Goal: Task Accomplishment & Management: Manage account settings

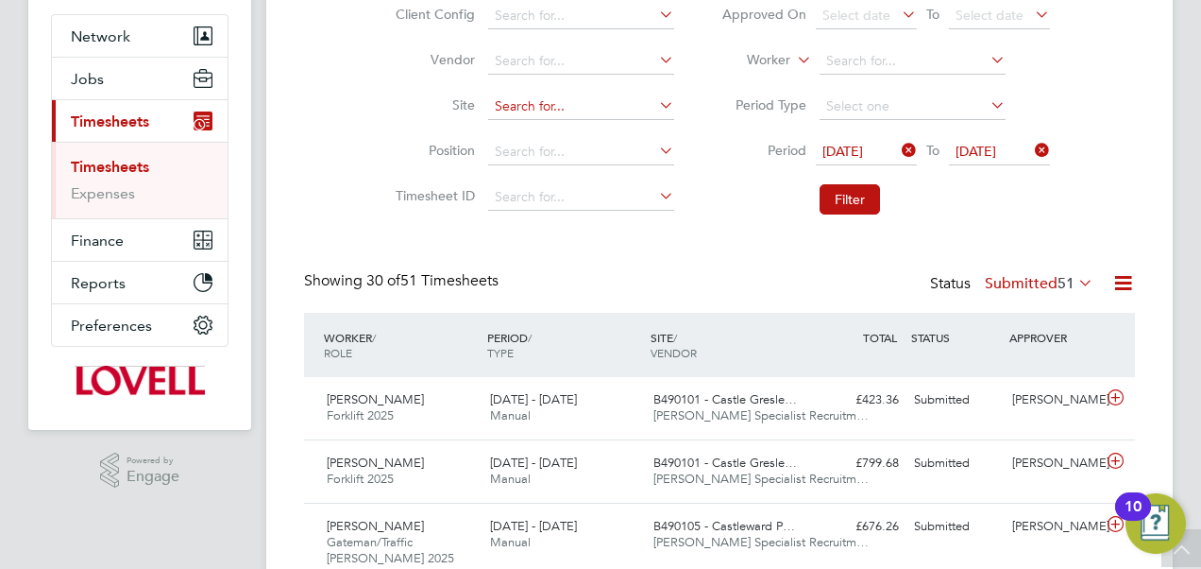
click at [552, 104] on input at bounding box center [581, 106] width 186 height 26
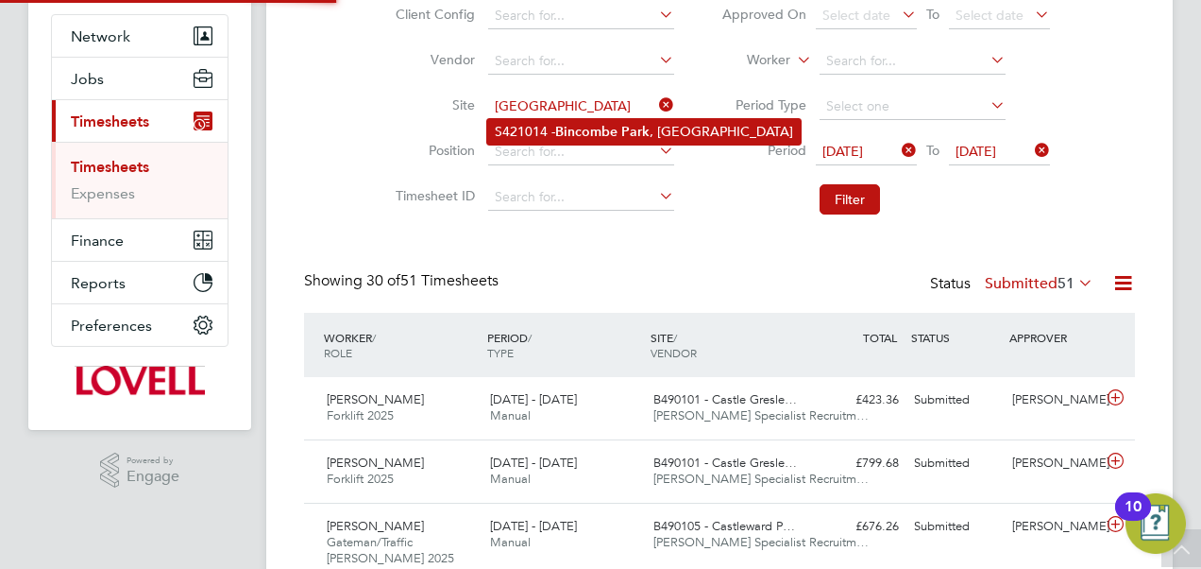
click at [546, 122] on li "S421014 - Bincombe Park , Weymouth" at bounding box center [644, 131] width 314 height 25
type input "S421014 - Bincombe Park, Weymouth"
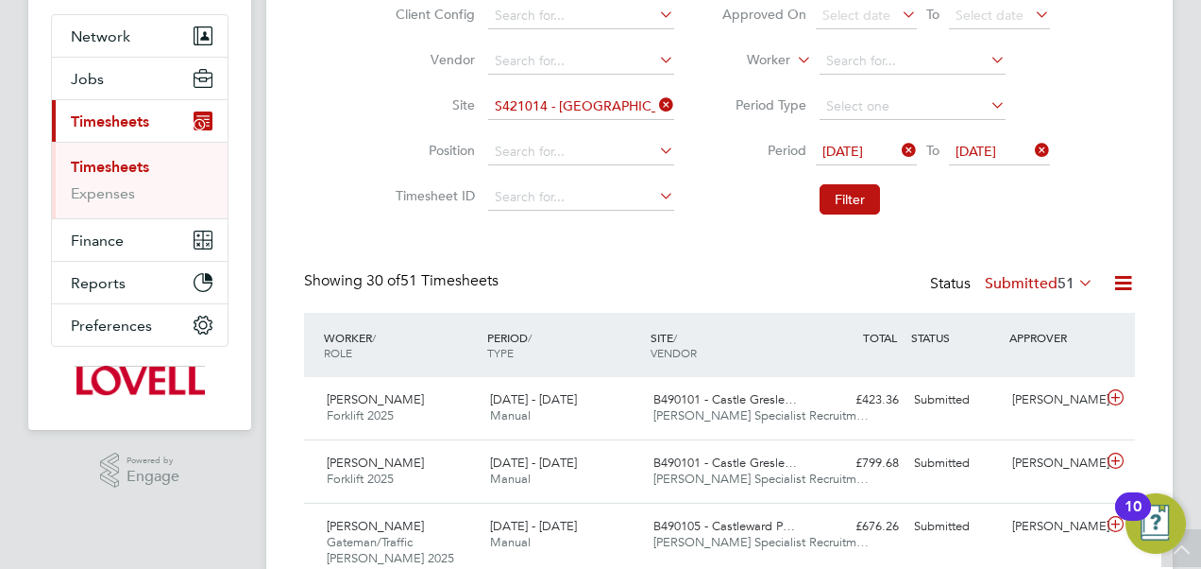
click at [898, 144] on icon at bounding box center [898, 150] width 0 height 26
click at [1031, 153] on icon at bounding box center [1031, 150] width 0 height 26
click at [863, 195] on button "Filter" at bounding box center [850, 199] width 60 height 30
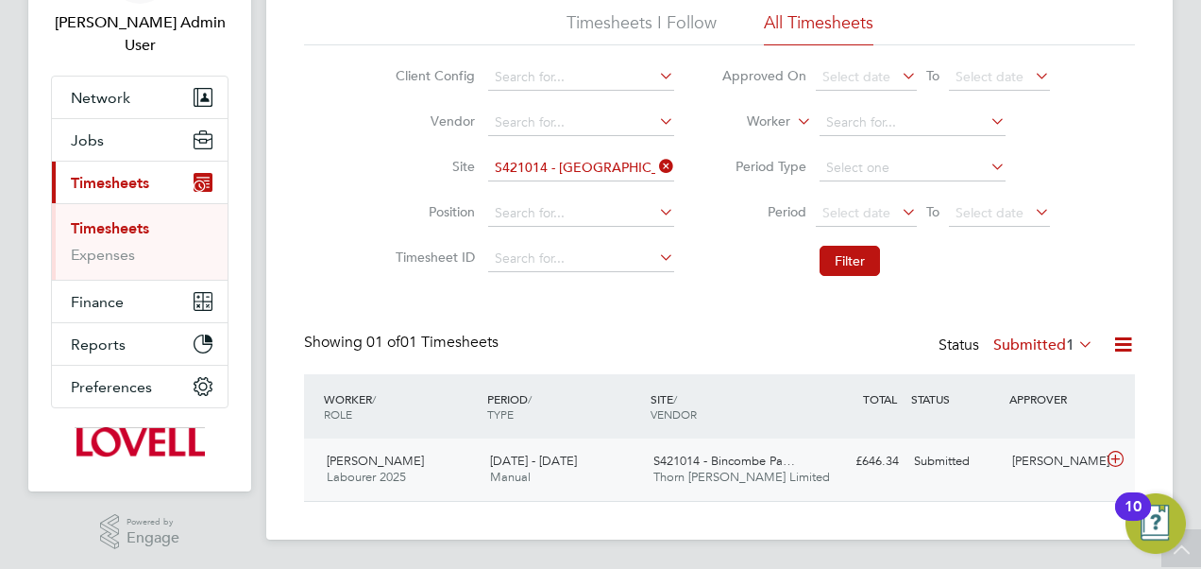
click at [713, 493] on div "Mitchell Kenny Labourer 2025 23 - 29 Aug 2025 23 - 29 Aug 2025 Manual S421014 -…" at bounding box center [719, 469] width 831 height 62
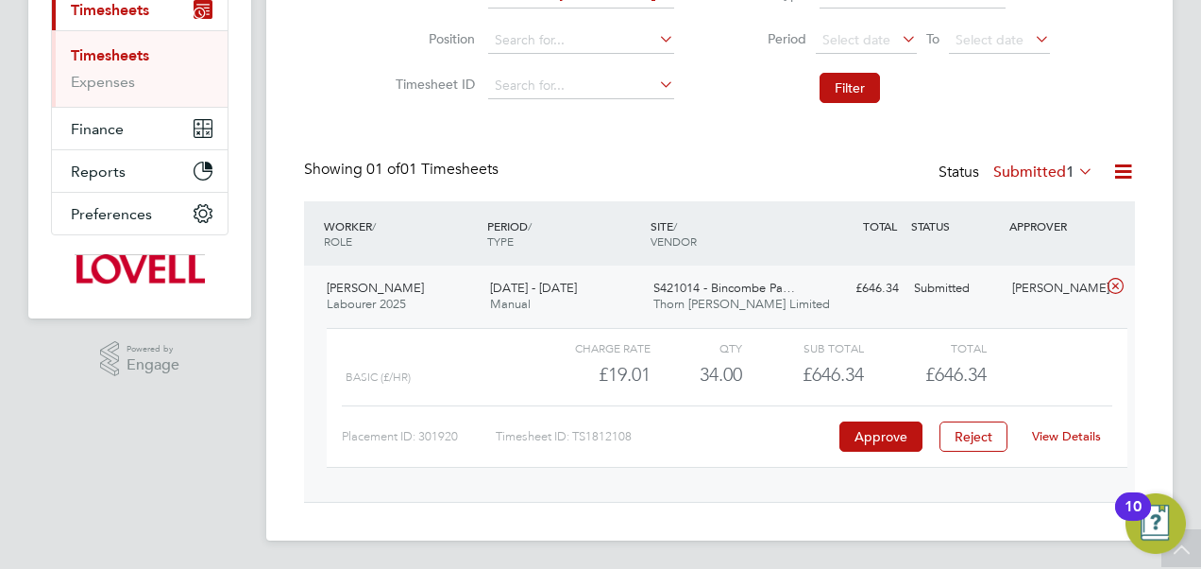
click at [1060, 428] on link "View Details" at bounding box center [1066, 436] width 69 height 16
click at [809, 128] on div "Timesheets New Timesheet Timesheets I Follow All Timesheets Client Config Vendo…" at bounding box center [719, 142] width 831 height 721
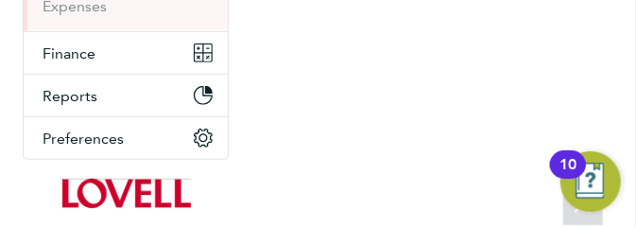
scroll to position [9, 9]
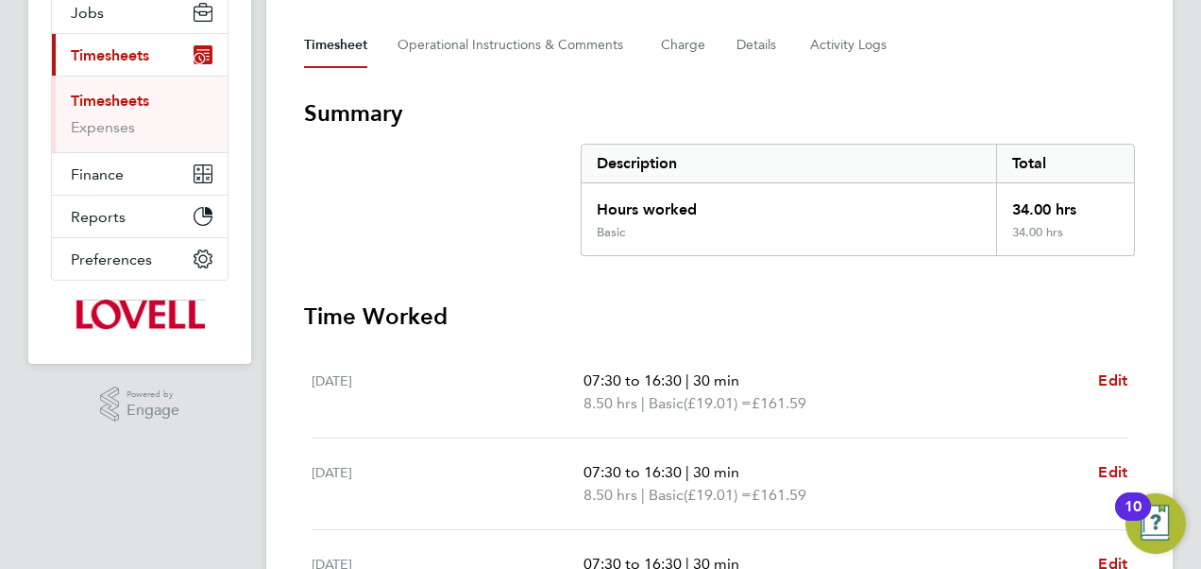
scroll to position [224, 0]
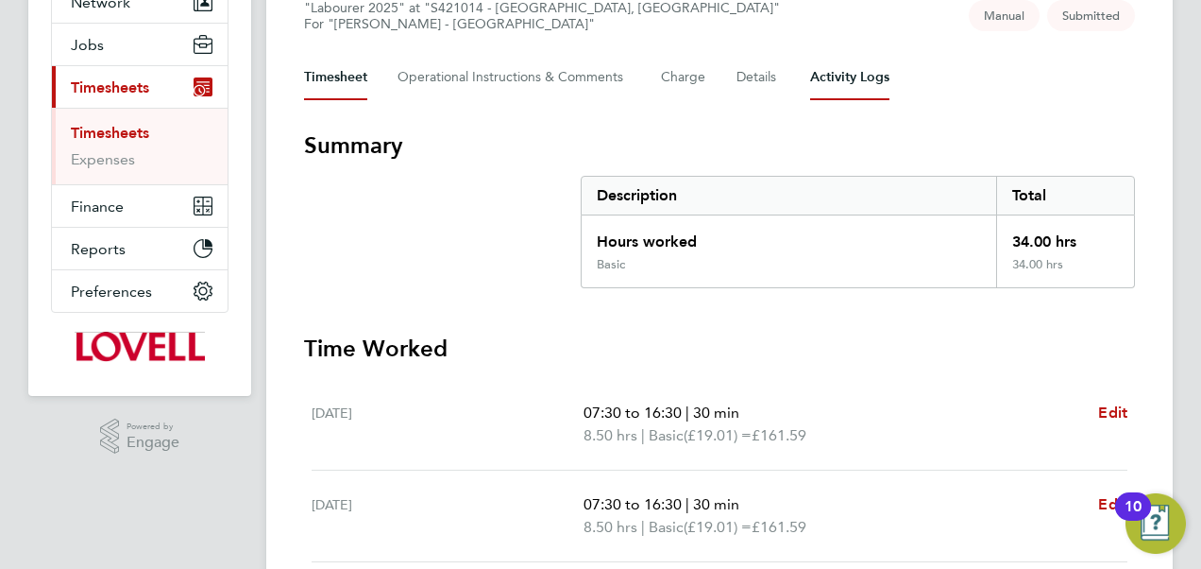
click at [844, 88] on Logs-tab "Activity Logs" at bounding box center [849, 77] width 79 height 45
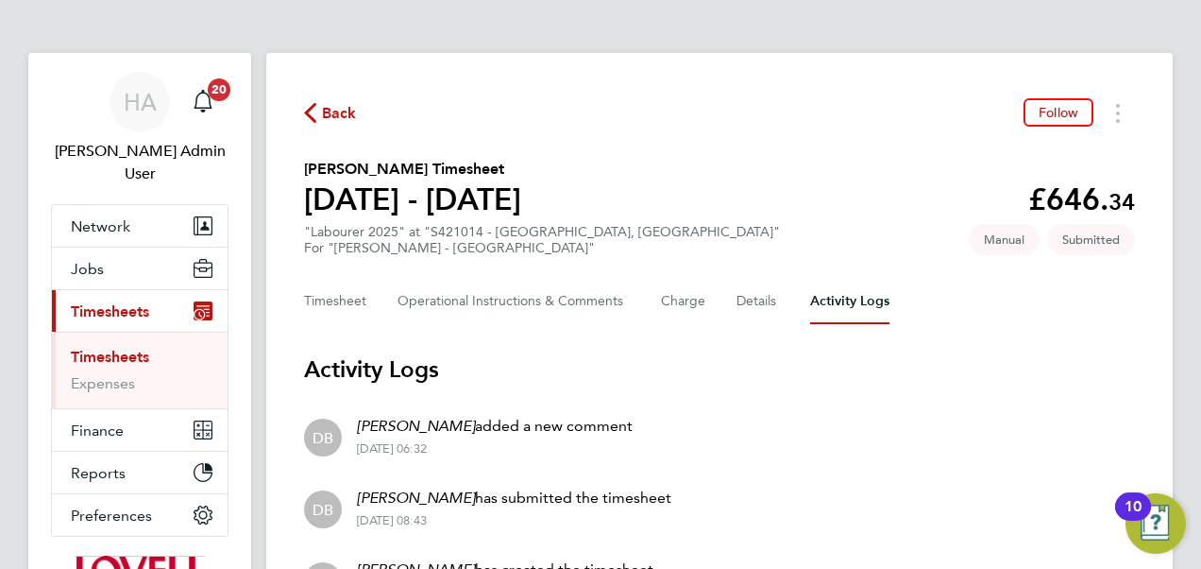
scroll to position [121, 0]
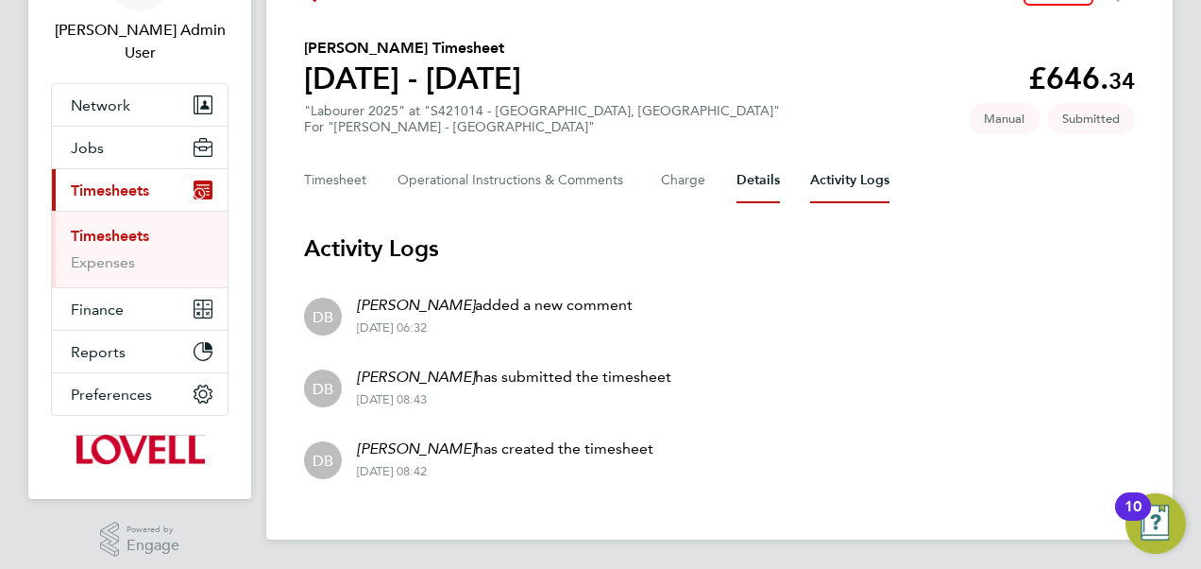
click at [744, 188] on button "Details" at bounding box center [758, 180] width 43 height 45
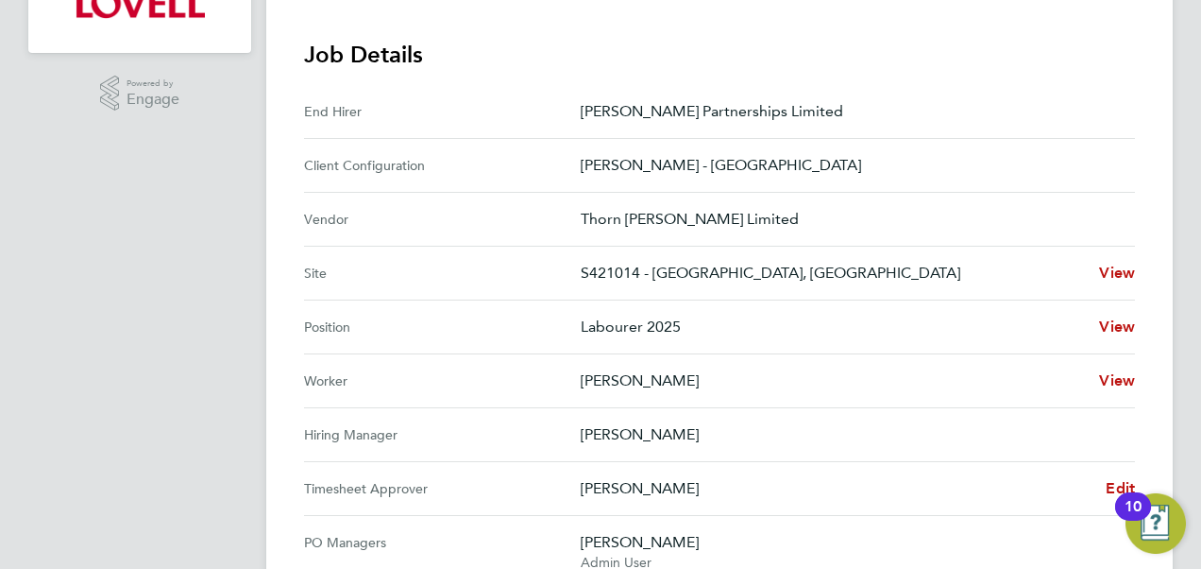
scroll to position [684, 0]
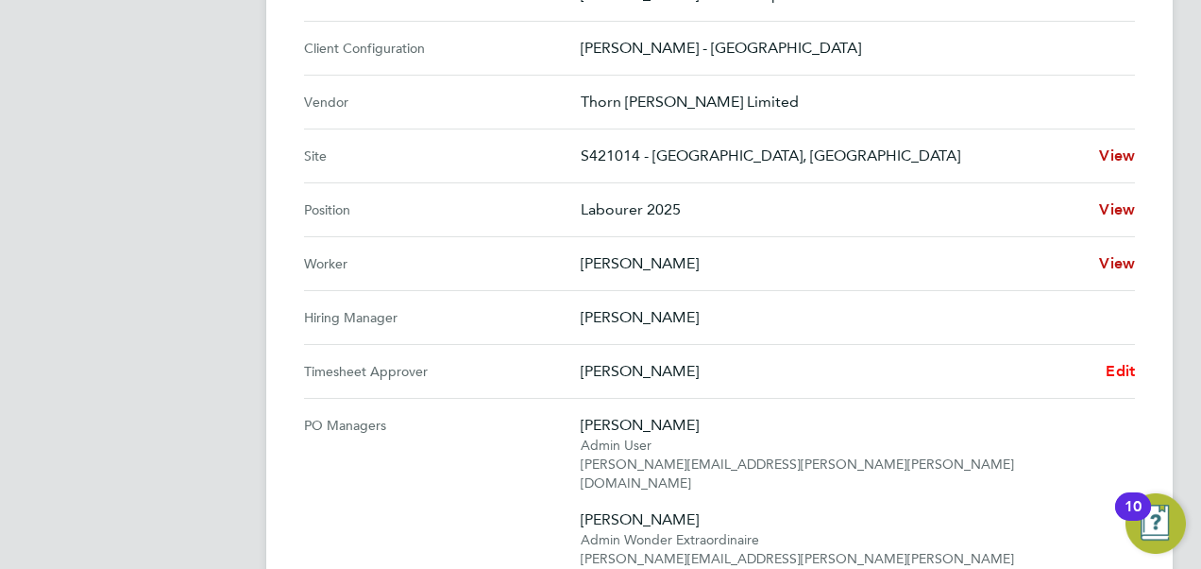
click at [1126, 365] on span "Edit" at bounding box center [1120, 371] width 29 height 18
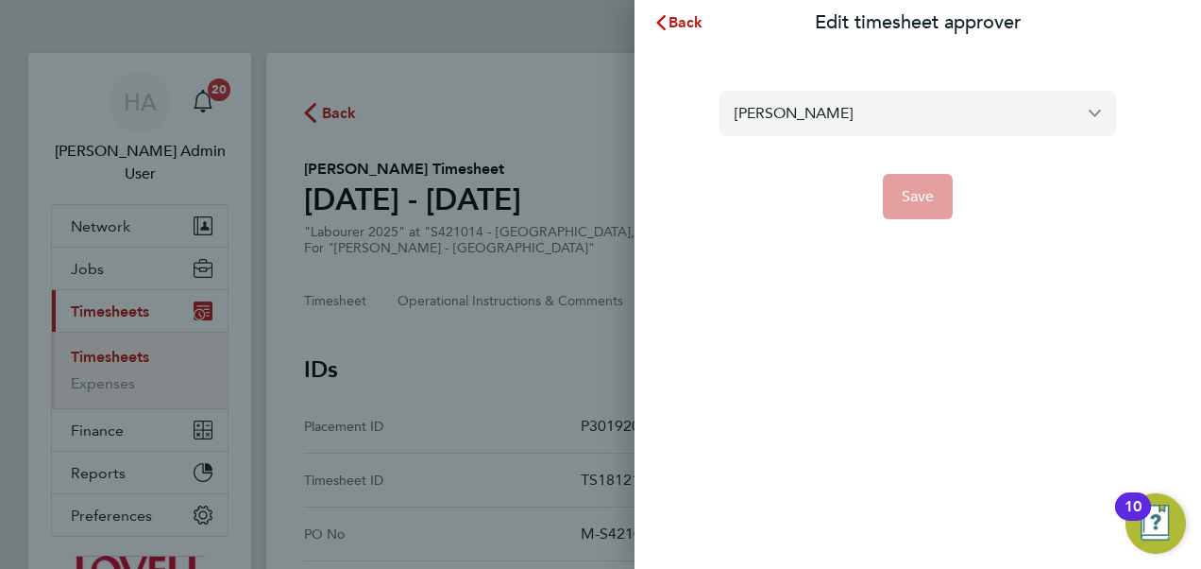
click at [865, 105] on input "Jonathan West" at bounding box center [918, 113] width 397 height 44
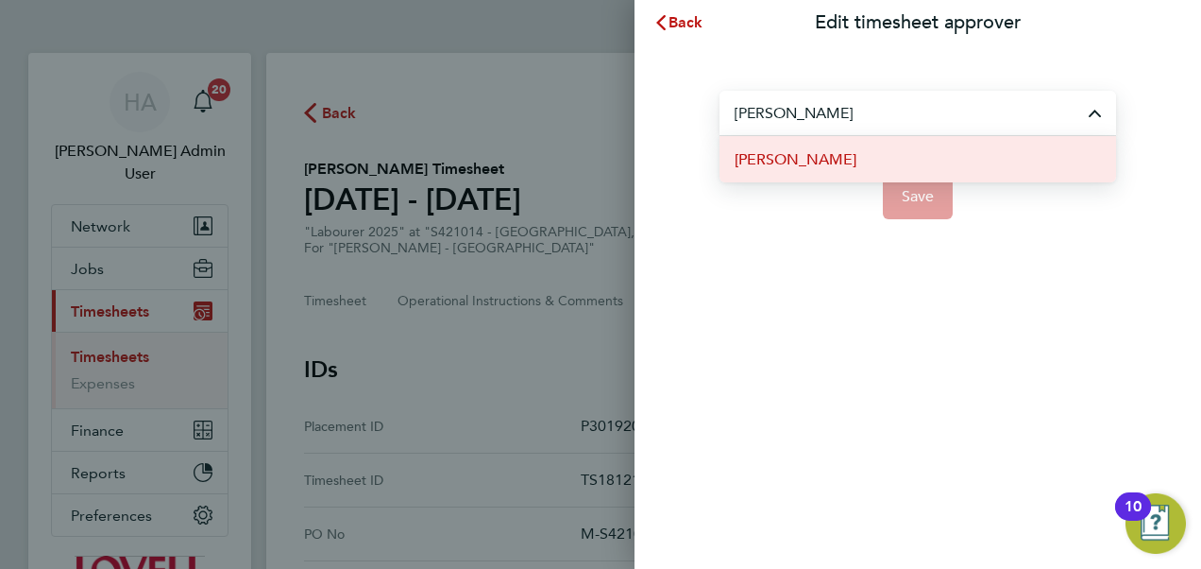
click at [791, 162] on span "Peter Spinks" at bounding box center [796, 159] width 122 height 23
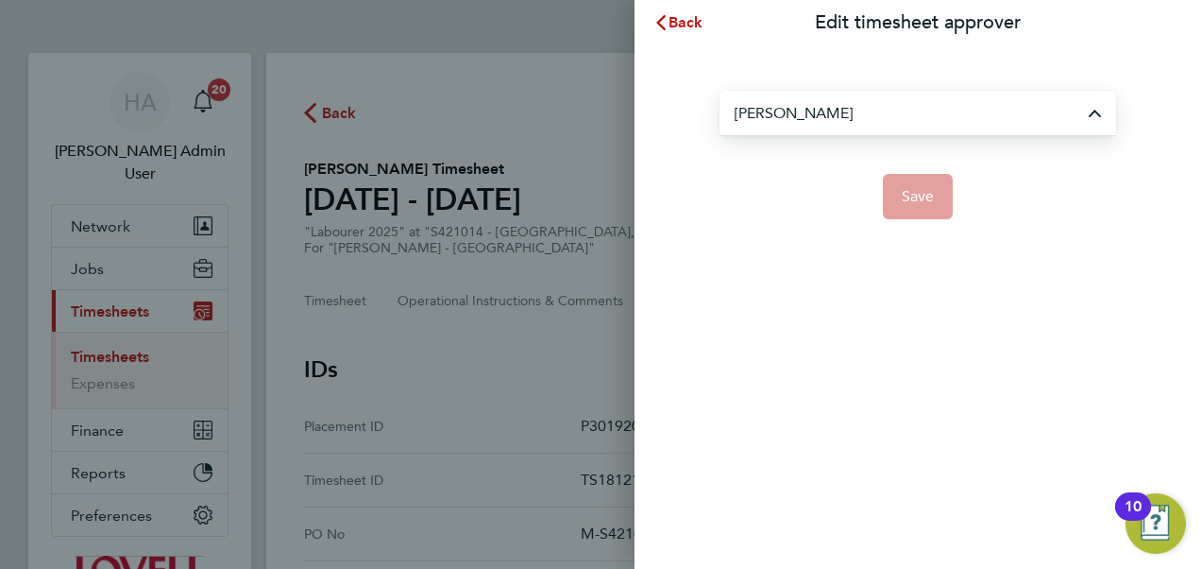
type input "Peter Spinks"
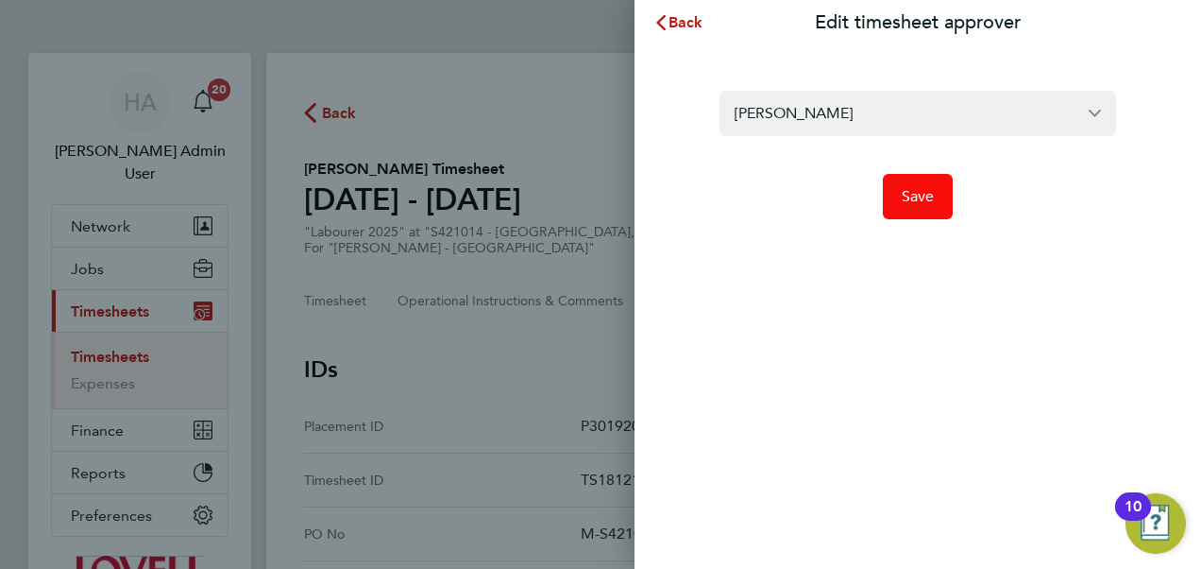
click at [895, 196] on button "Save" at bounding box center [918, 196] width 71 height 45
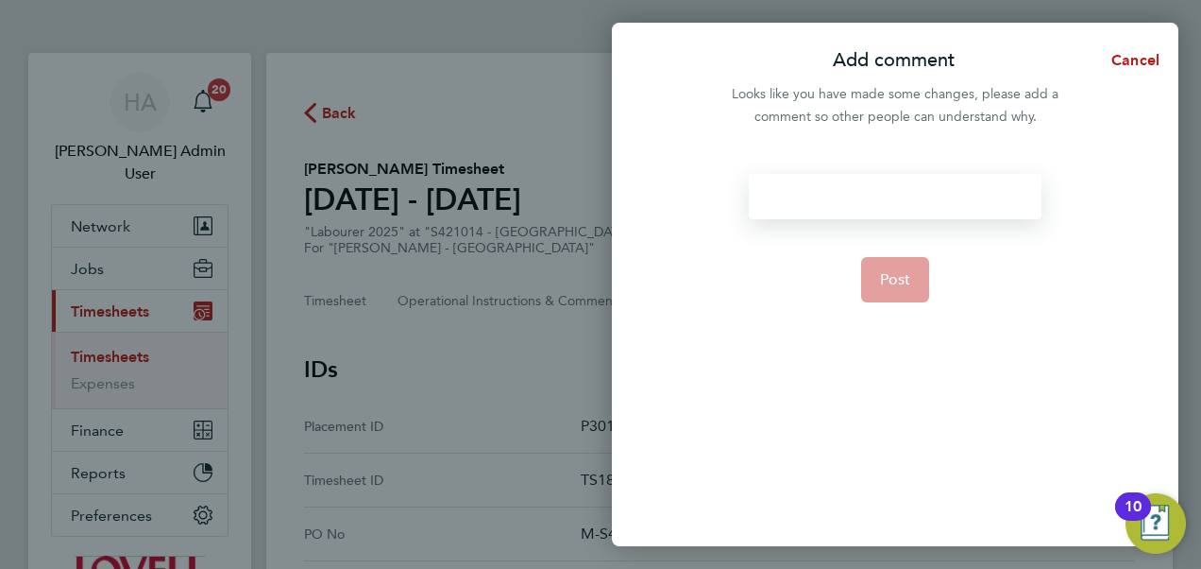
click at [778, 203] on div at bounding box center [895, 196] width 292 height 45
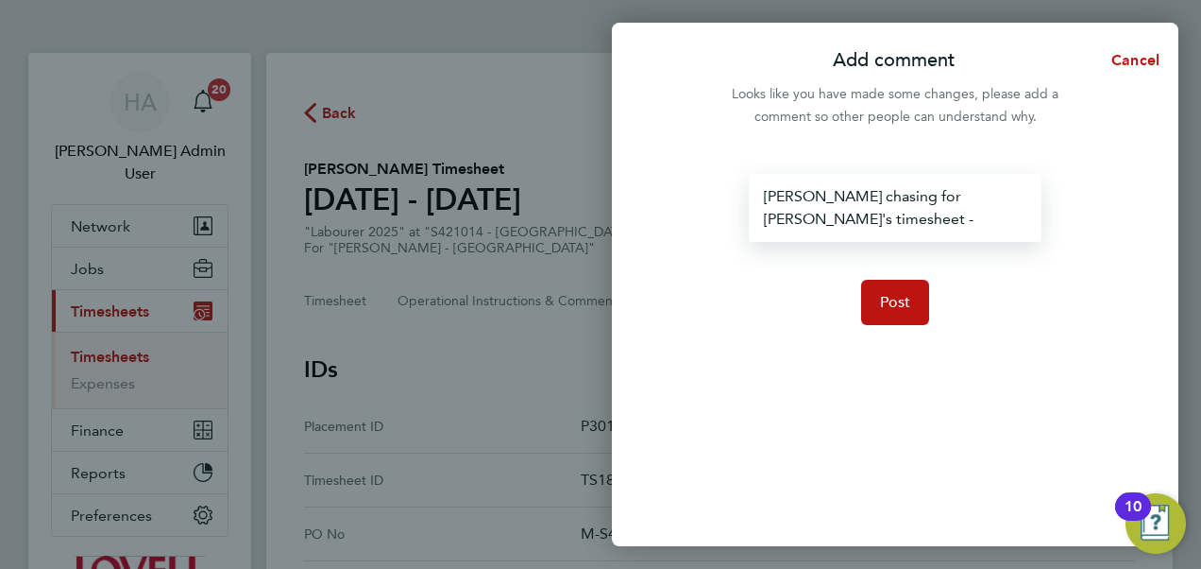
click at [775, 200] on div "peter chasing for Mitch's timesheet -" at bounding box center [895, 208] width 292 height 68
click at [1024, 200] on div "Peter chasing for Mitch's timesheet -" at bounding box center [895, 208] width 292 height 68
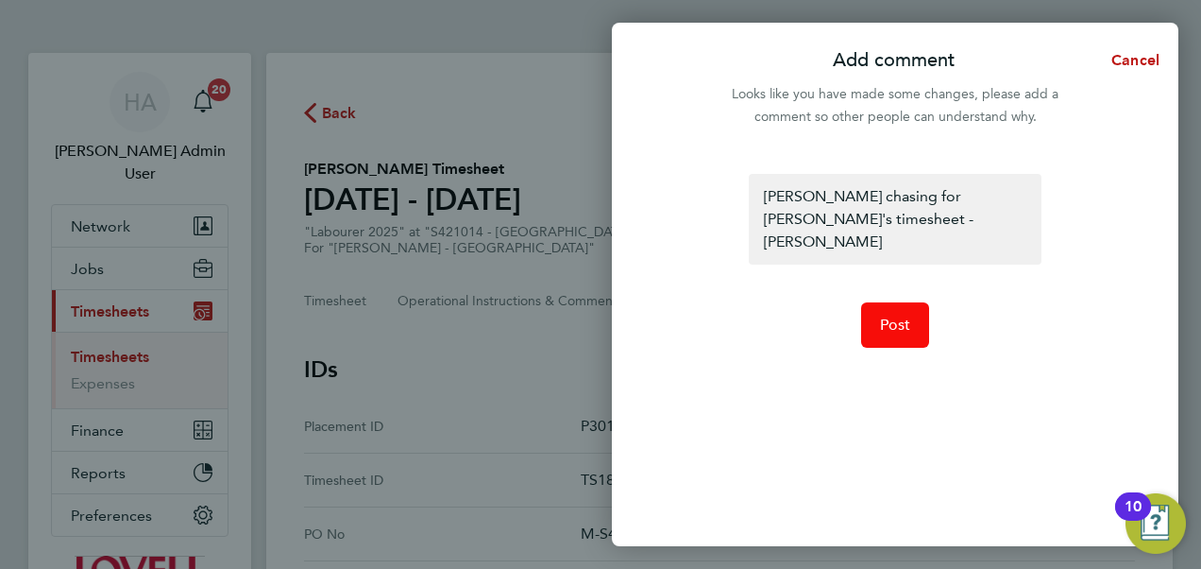
click at [890, 315] on span "Post" at bounding box center [895, 324] width 31 height 19
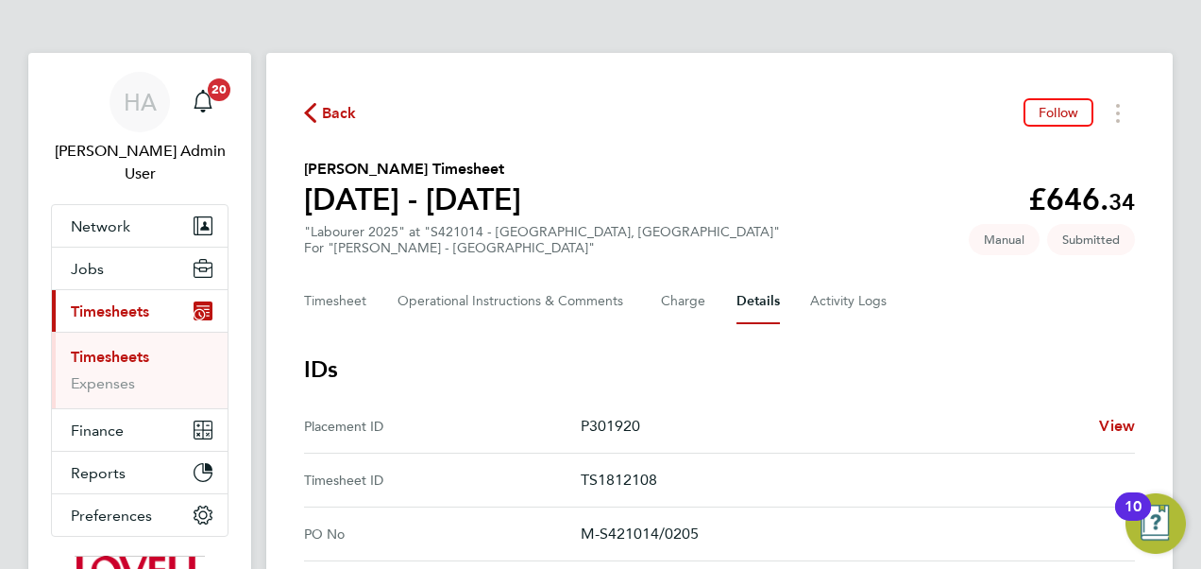
click at [334, 114] on span "Back" at bounding box center [339, 113] width 35 height 23
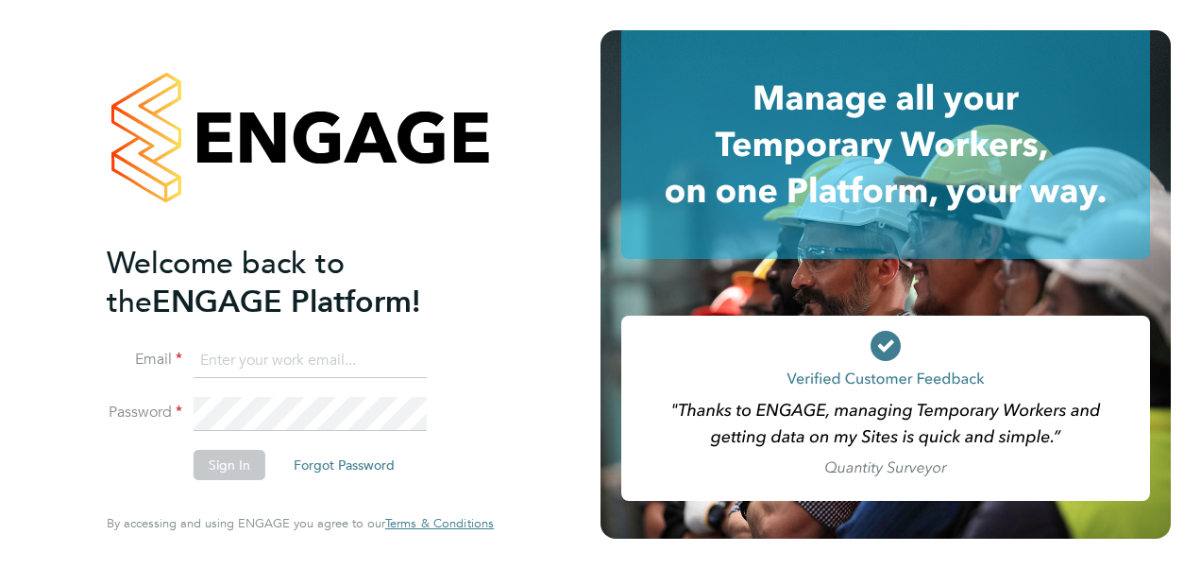
click at [231, 361] on input at bounding box center [310, 361] width 233 height 34
type input "Nicola.Brooke1.MSCI@engagedeployment.com"
click at [338, 359] on input "Nicola.Brooke1.MSCI@engagedeployment.com" at bounding box center [310, 361] width 233 height 34
click at [294, 367] on input at bounding box center [310, 361] width 233 height 34
click at [247, 355] on input "Nicola.Brooke1.MSCI@engagedeployment.com" at bounding box center [310, 361] width 233 height 34
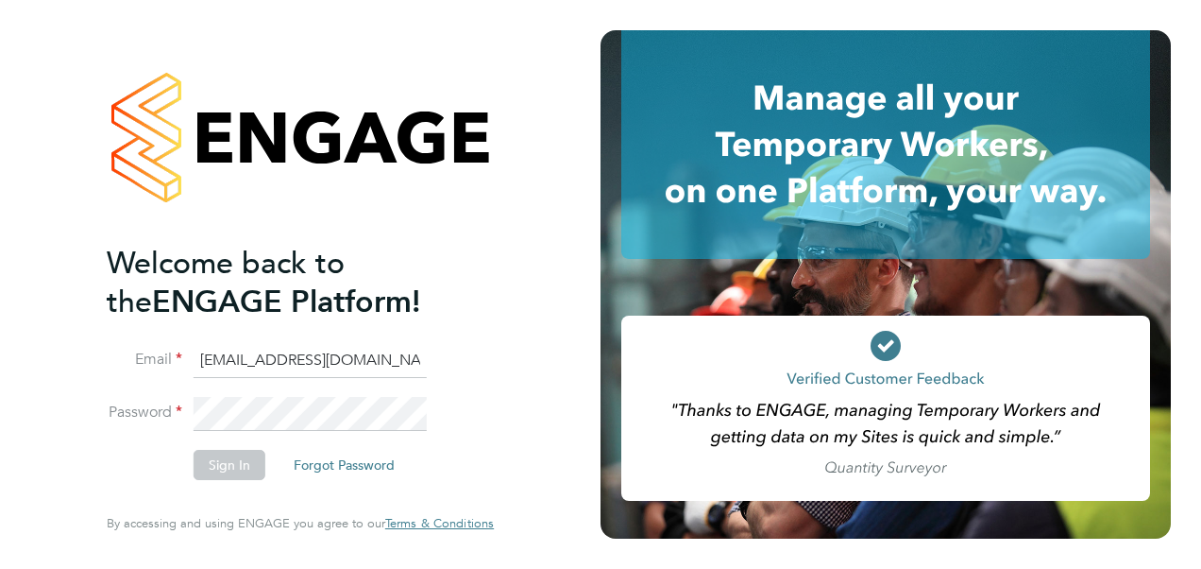
scroll to position [0, 102]
drag, startPoint x: 197, startPoint y: 355, endPoint x: 610, endPoint y: 374, distance: 413.1
click at [610, 374] on app-barbie "Welcome back to the ENGAGE Platform! Email Nicola.Brooke1.MSCI@engagedeployment…" at bounding box center [600, 284] width 1201 height 569
type input "m"
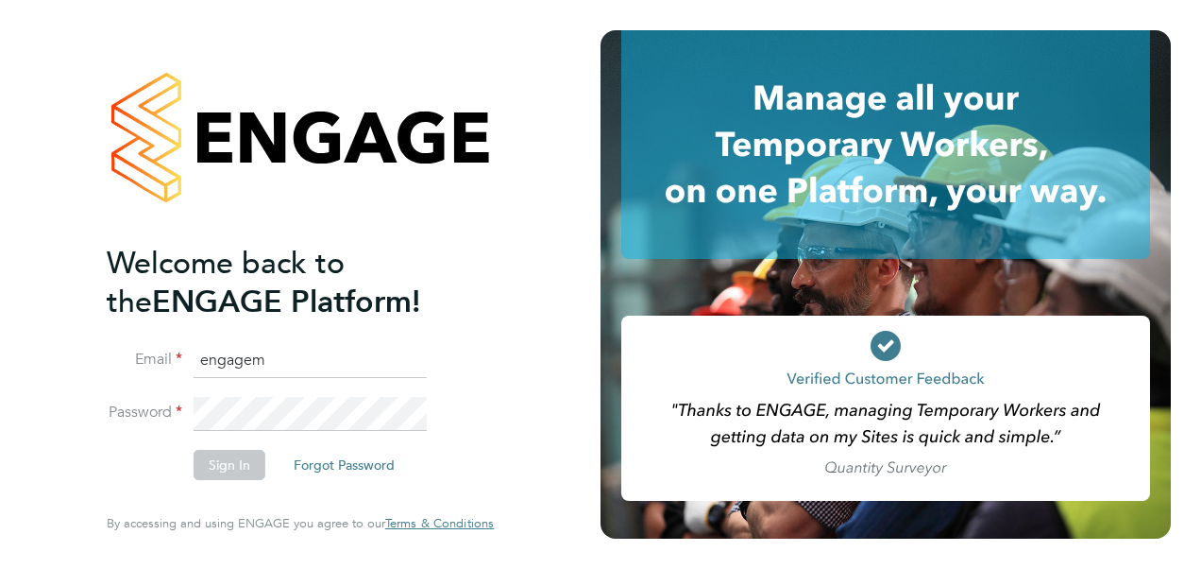
click at [291, 346] on input "engagem" at bounding box center [310, 361] width 233 height 34
type input "engagemasterlogins@hays.com"
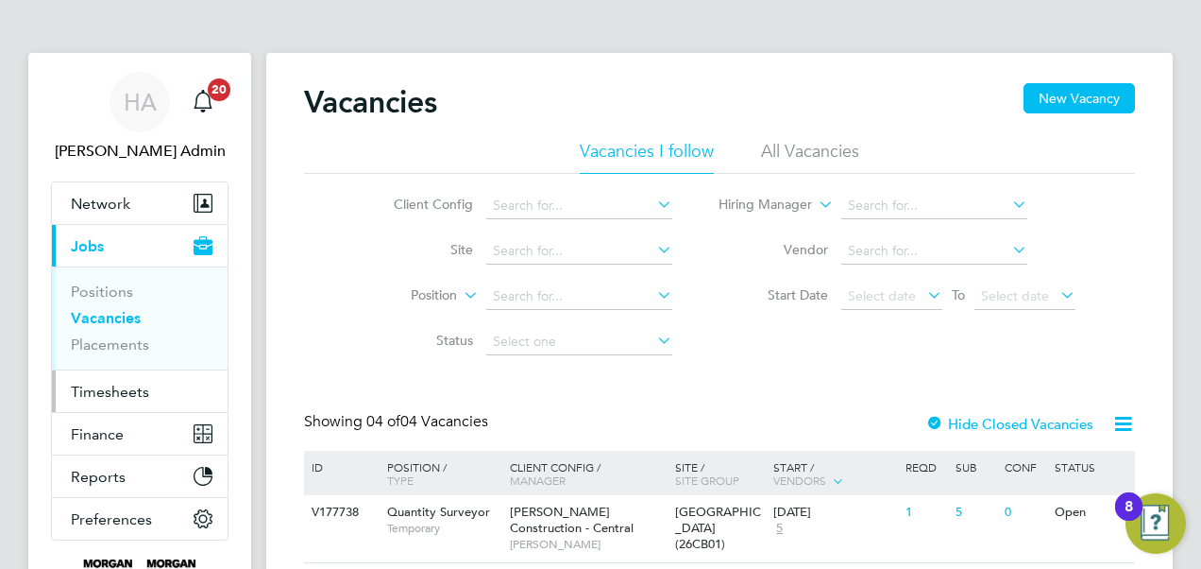
click at [119, 382] on span "Timesheets" at bounding box center [110, 391] width 78 height 18
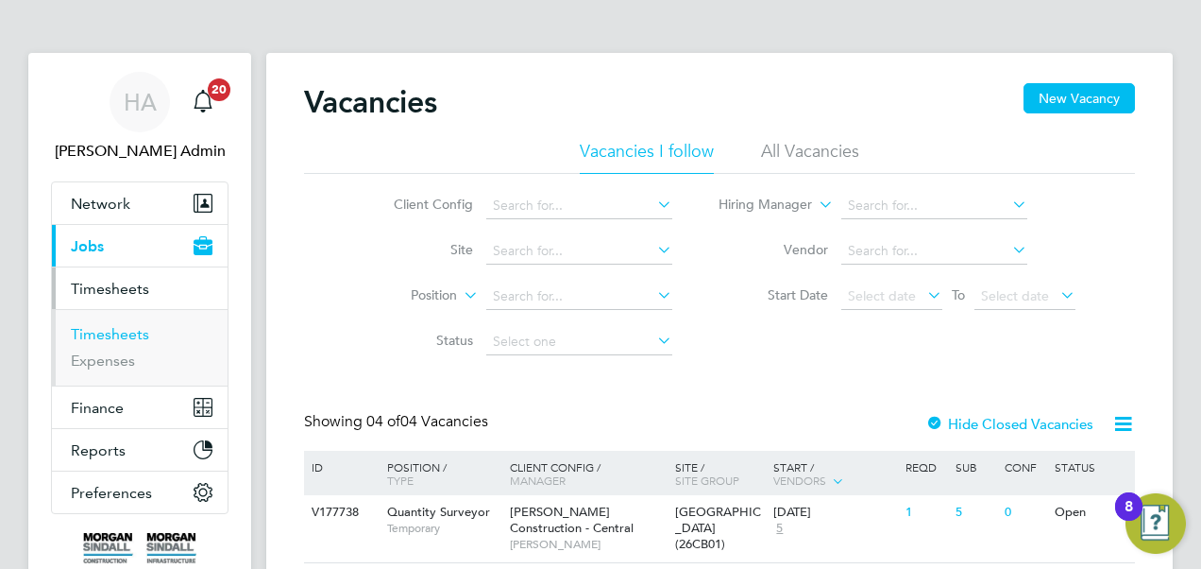
click at [122, 331] on link "Timesheets" at bounding box center [110, 334] width 78 height 18
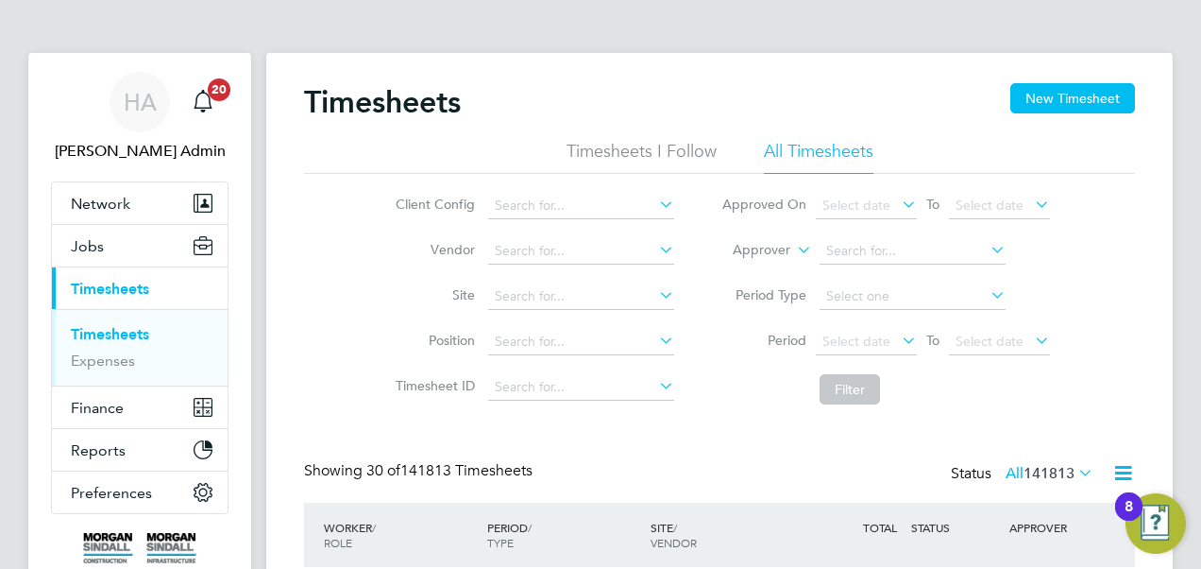
click at [793, 253] on icon at bounding box center [793, 244] width 0 height 17
click at [764, 273] on li "Worker" at bounding box center [744, 272] width 93 height 25
click at [853, 255] on input at bounding box center [913, 251] width 186 height 26
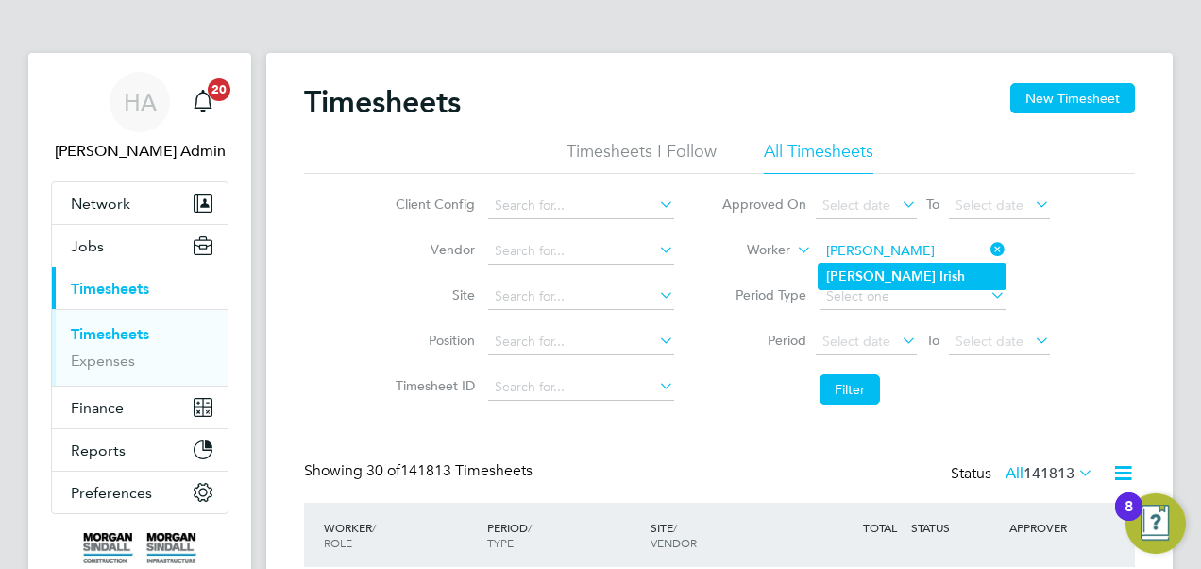
click at [844, 272] on b "[PERSON_NAME]" at bounding box center [881, 276] width 110 height 16
type input "[PERSON_NAME]"
click at [844, 272] on b "[PERSON_NAME]" at bounding box center [881, 276] width 110 height 16
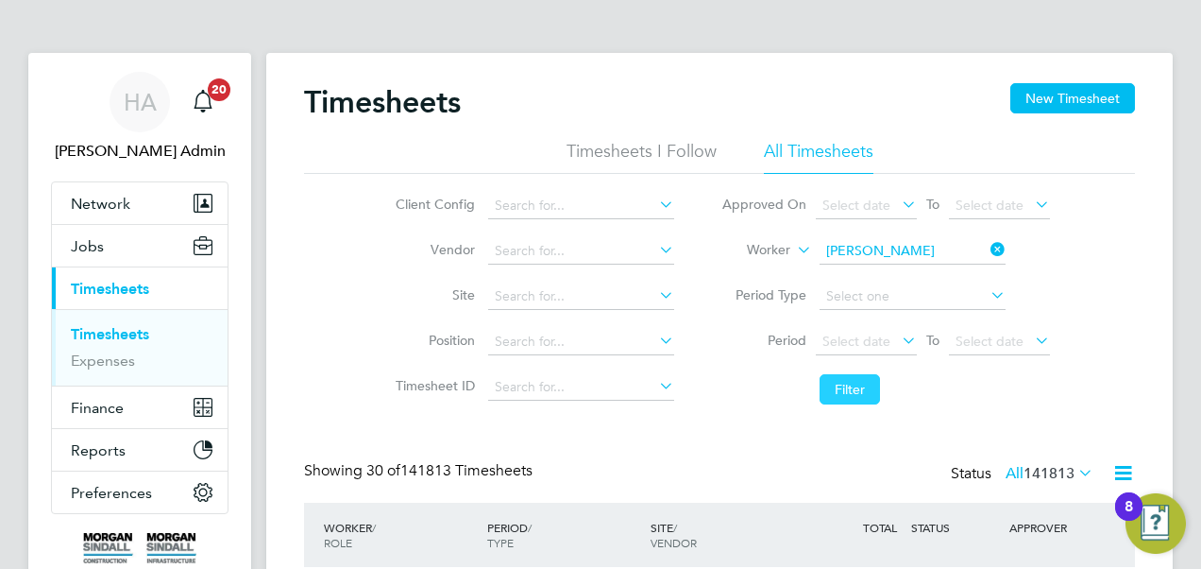
click at [841, 396] on button "Filter" at bounding box center [850, 389] width 60 height 30
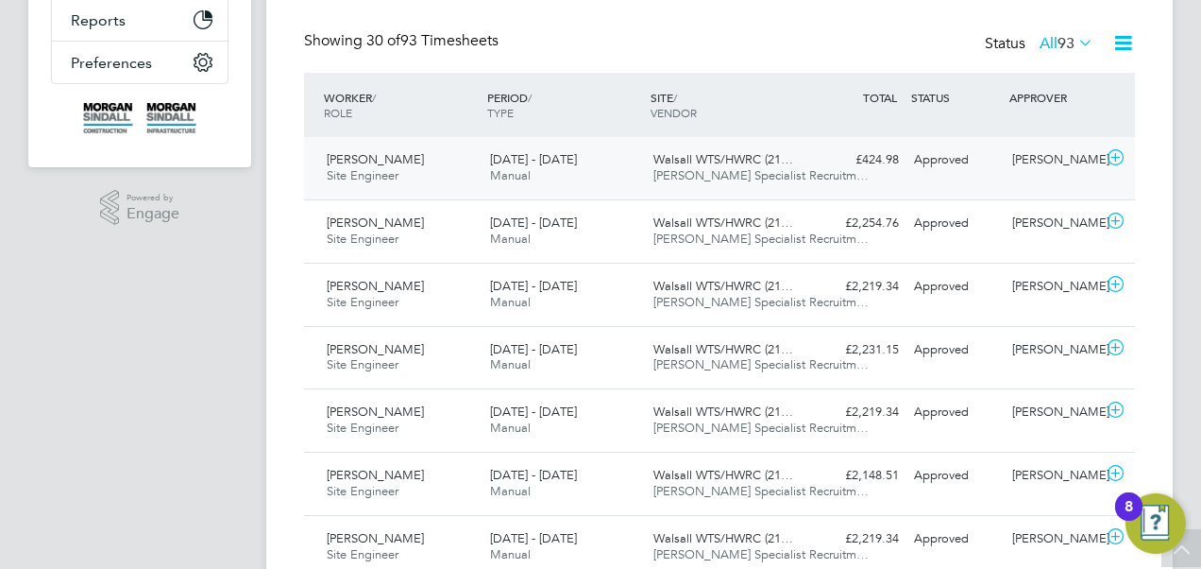
click at [702, 157] on span "Walsall WTS/HWRC (21…" at bounding box center [724, 159] width 140 height 16
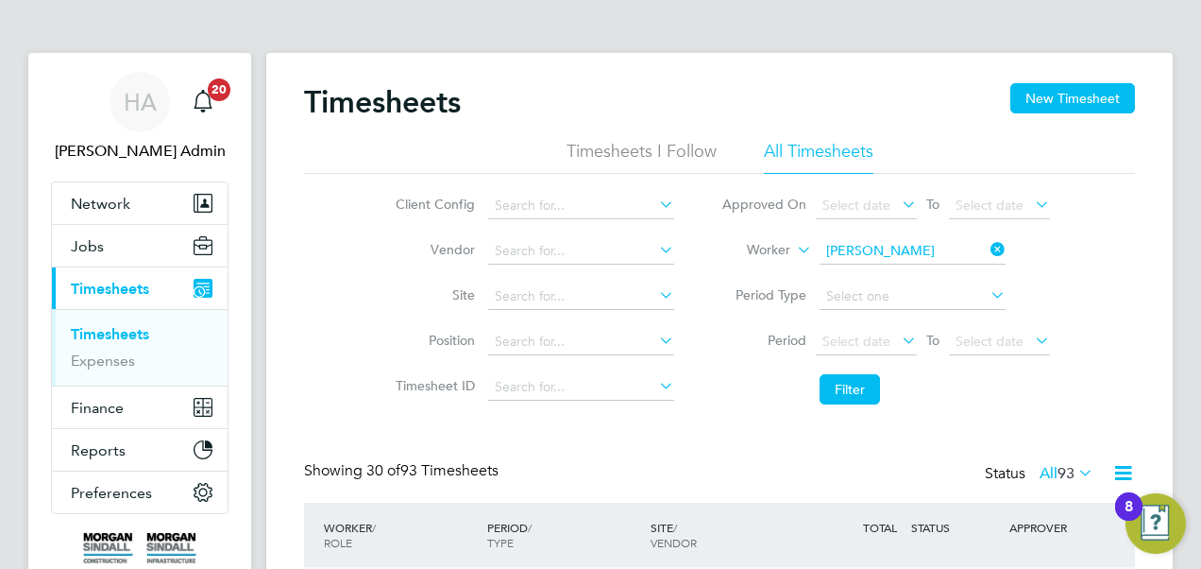
click at [987, 252] on icon at bounding box center [987, 249] width 0 height 26
click at [876, 252] on input at bounding box center [913, 251] width 186 height 26
type input "[PERSON_NAME]"
click at [840, 391] on button "Filter" at bounding box center [850, 389] width 60 height 30
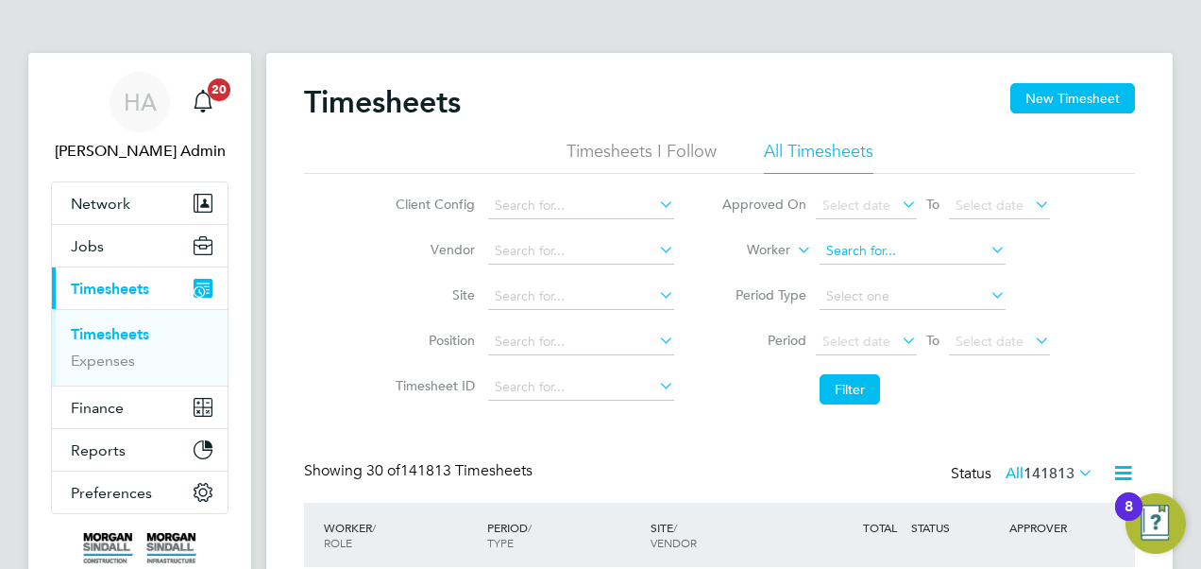
click at [827, 243] on input at bounding box center [913, 251] width 186 height 26
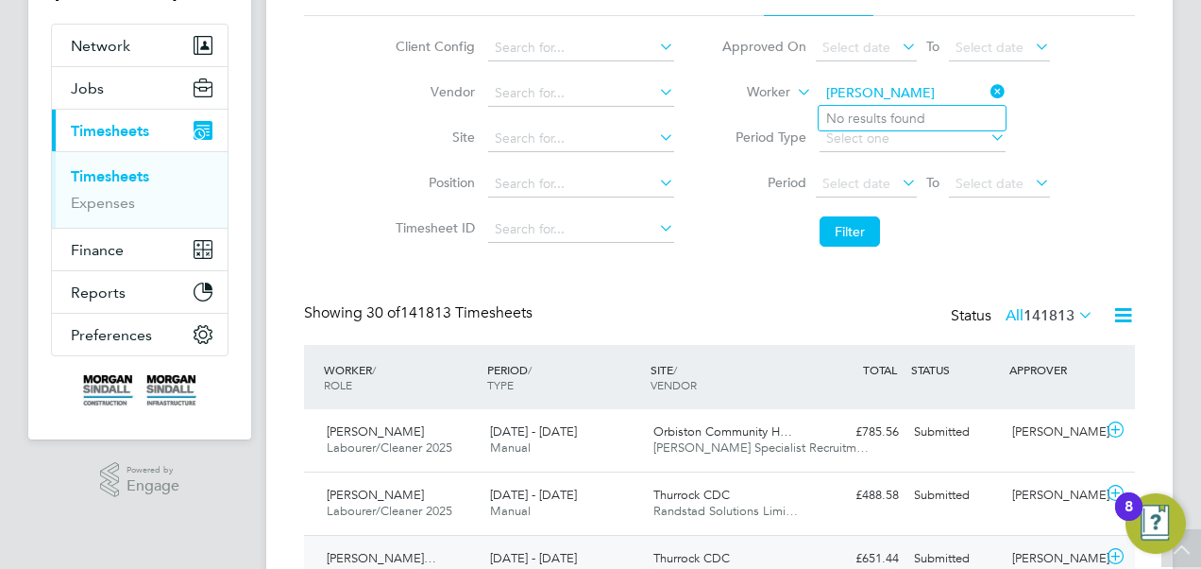
type input "[PERSON_NAME]"
